Goal: Task Accomplishment & Management: Manage account settings

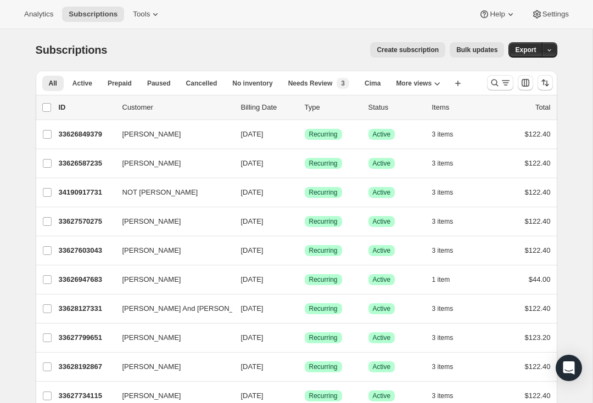
click at [496, 72] on div at bounding box center [520, 83] width 75 height 22
click at [501, 82] on icon "Search and filter results" at bounding box center [505, 82] width 11 height 11
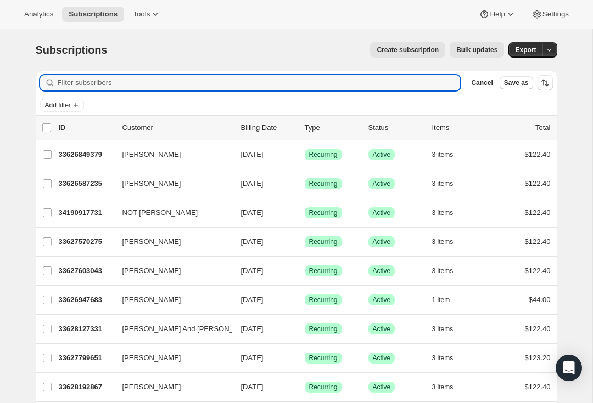
click at [125, 82] on input "Filter subscribers" at bounding box center [259, 82] width 403 height 15
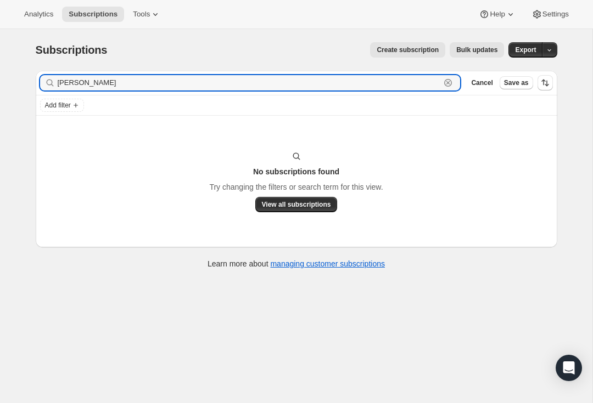
click at [66, 77] on input "[PERSON_NAME]" at bounding box center [249, 82] width 383 height 15
click at [55, 82] on icon at bounding box center [49, 82] width 11 height 11
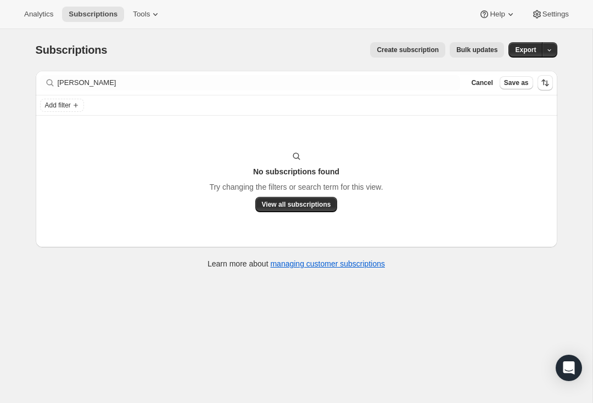
click at [55, 81] on icon at bounding box center [49, 82] width 11 height 11
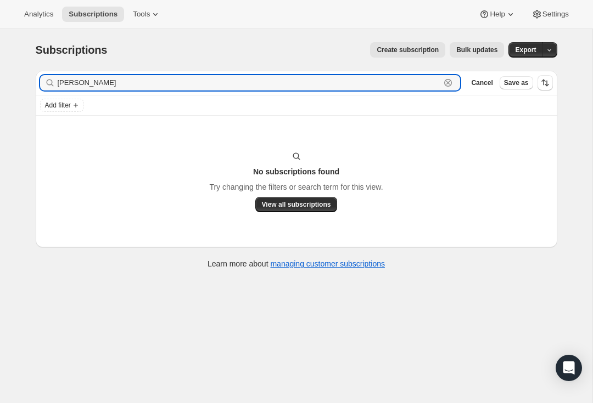
click at [70, 81] on input "[PERSON_NAME]" at bounding box center [249, 82] width 383 height 15
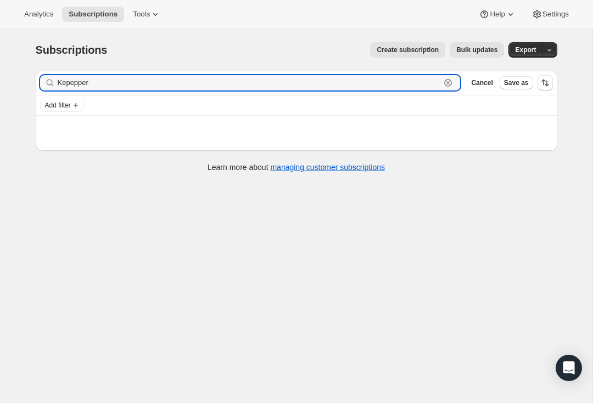
type input "Ke pepper"
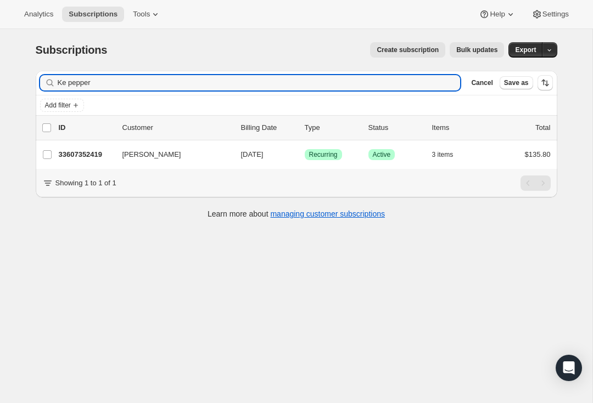
click at [96, 153] on p "33607352419" at bounding box center [86, 154] width 55 height 11
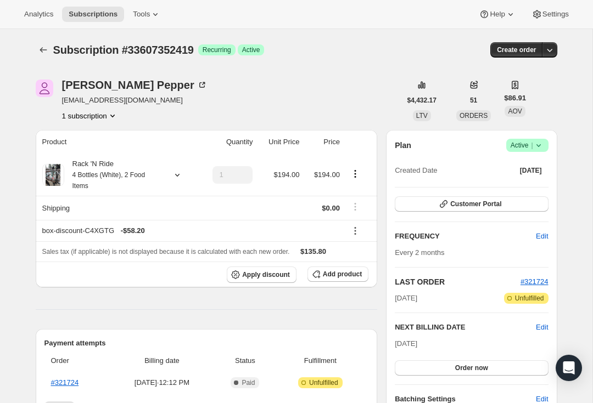
scroll to position [-1, 0]
